Goal: Navigation & Orientation: Find specific page/section

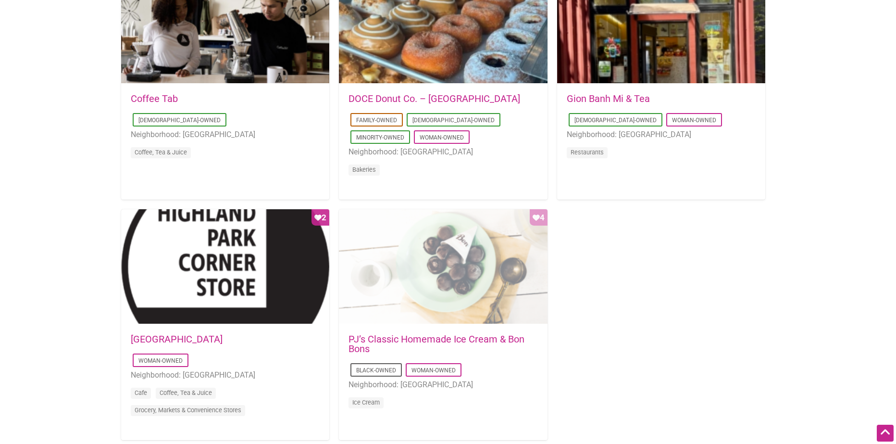
scroll to position [817, 0]
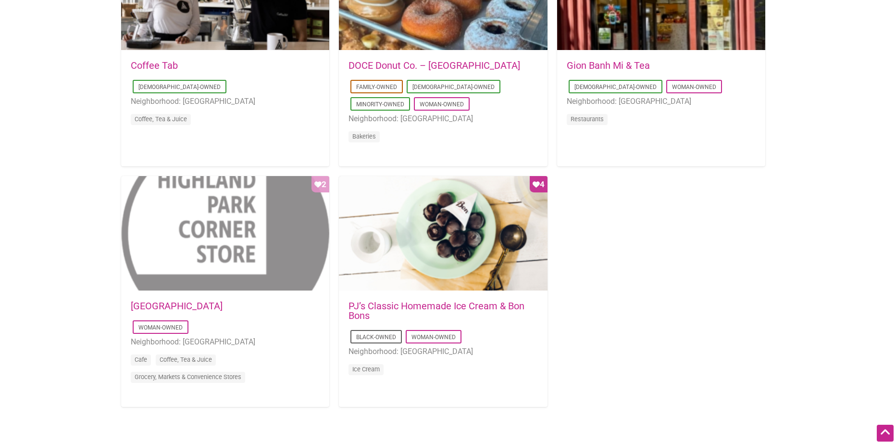
click at [204, 212] on div "Favorite Count 2" at bounding box center [225, 233] width 208 height 115
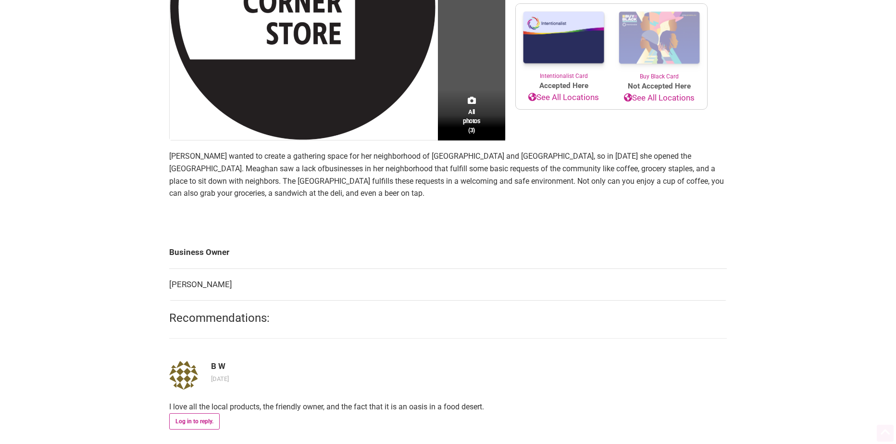
scroll to position [336, 0]
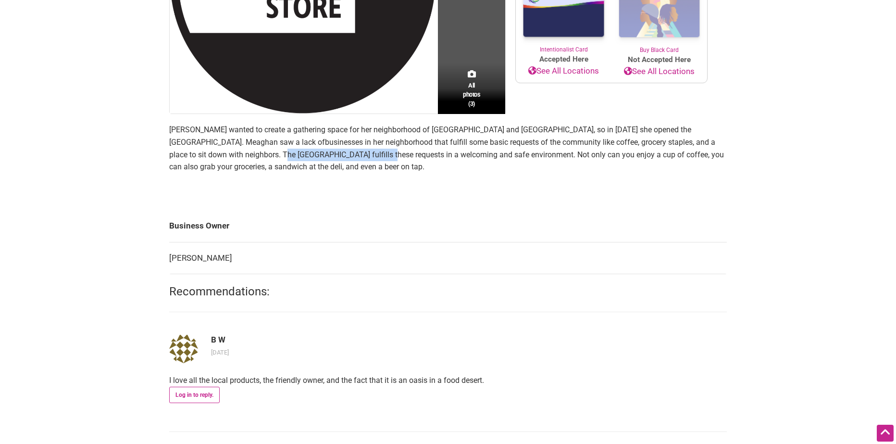
drag, startPoint x: 255, startPoint y: 153, endPoint x: 364, endPoint y: 151, distance: 109.1
click at [364, 151] on p "Meaghan Haas wanted to create a gathering space for her neighborhood of Highlan…" at bounding box center [448, 148] width 558 height 49
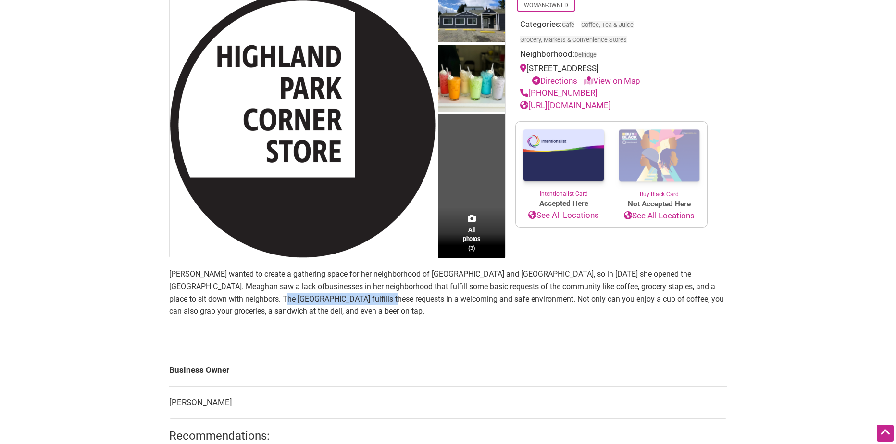
scroll to position [0, 0]
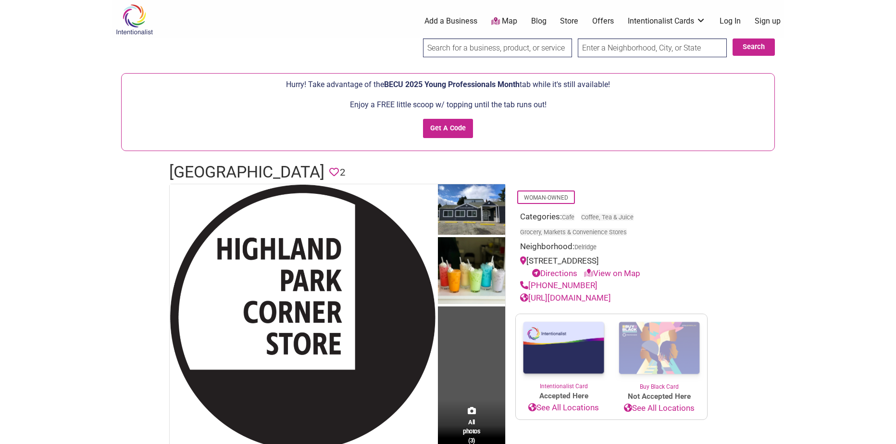
click at [566, 273] on link "Directions" at bounding box center [554, 273] width 45 height 10
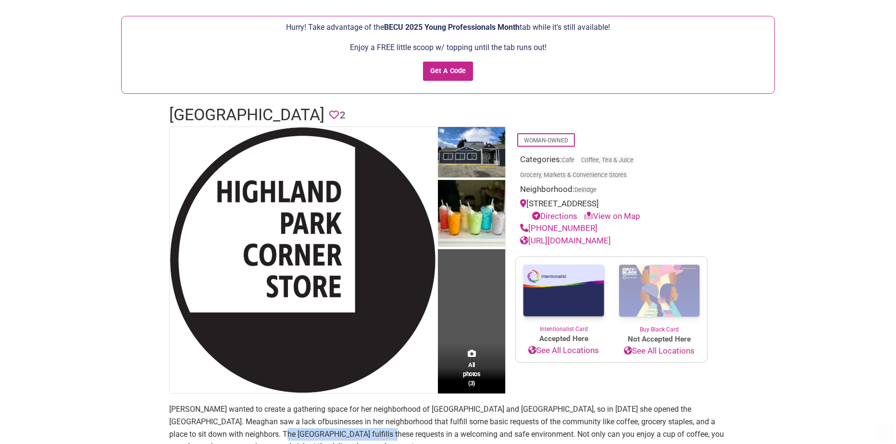
scroll to position [192, 0]
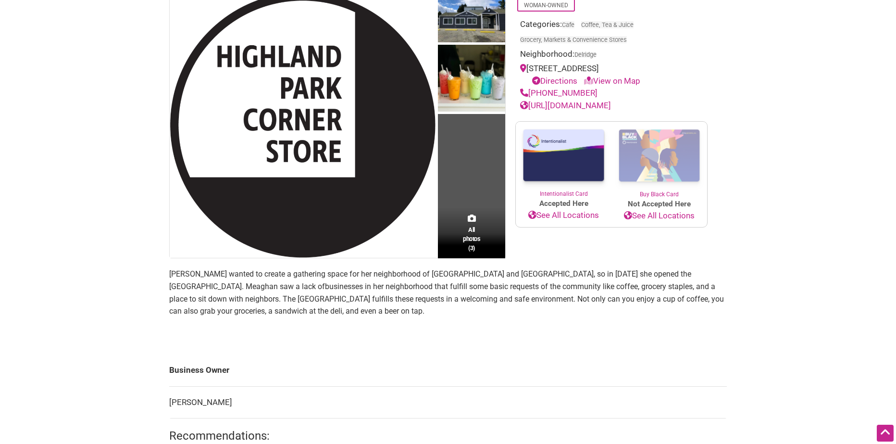
click at [447, 200] on td "All photos (3)" at bounding box center [471, 125] width 67 height 266
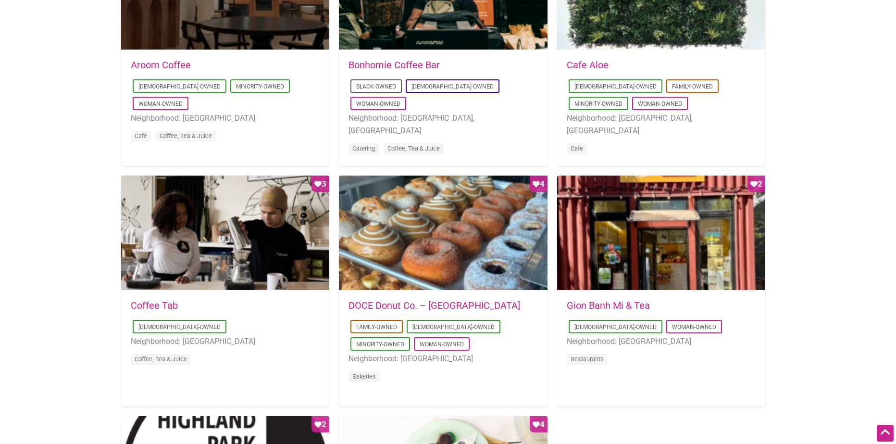
scroll to position [577, 0]
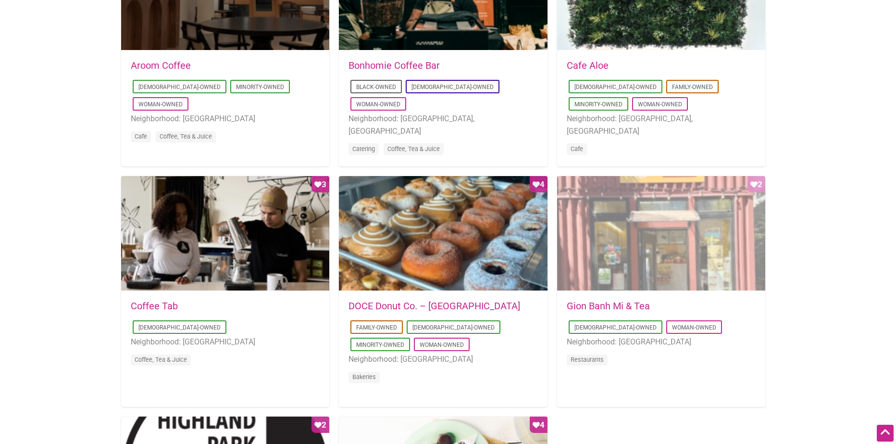
click at [597, 248] on div "Favorite Count 2" at bounding box center [661, 233] width 208 height 115
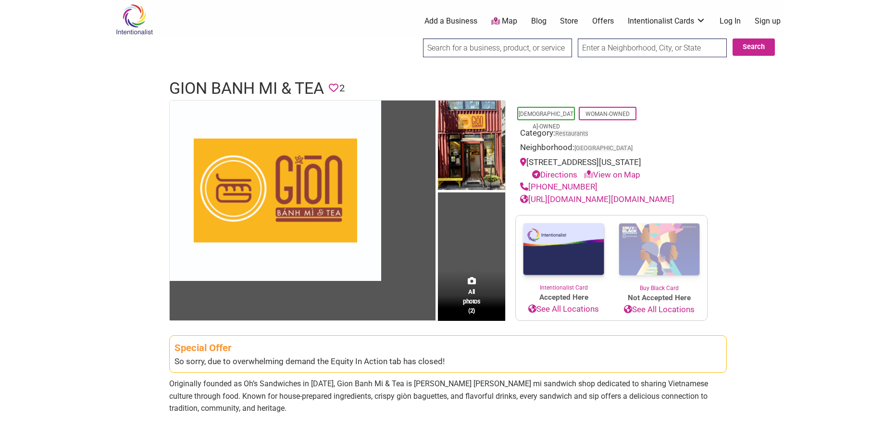
click at [631, 200] on link "[URL][DOMAIN_NAME][DOMAIN_NAME]" at bounding box center [597, 199] width 154 height 10
drag, startPoint x: 325, startPoint y: 86, endPoint x: 168, endPoint y: 83, distance: 157.2
click at [168, 83] on div "Gion Banh Mi & Tea Favorite 2" at bounding box center [448, 88] width 577 height 23
